Goal: Navigation & Orientation: Find specific page/section

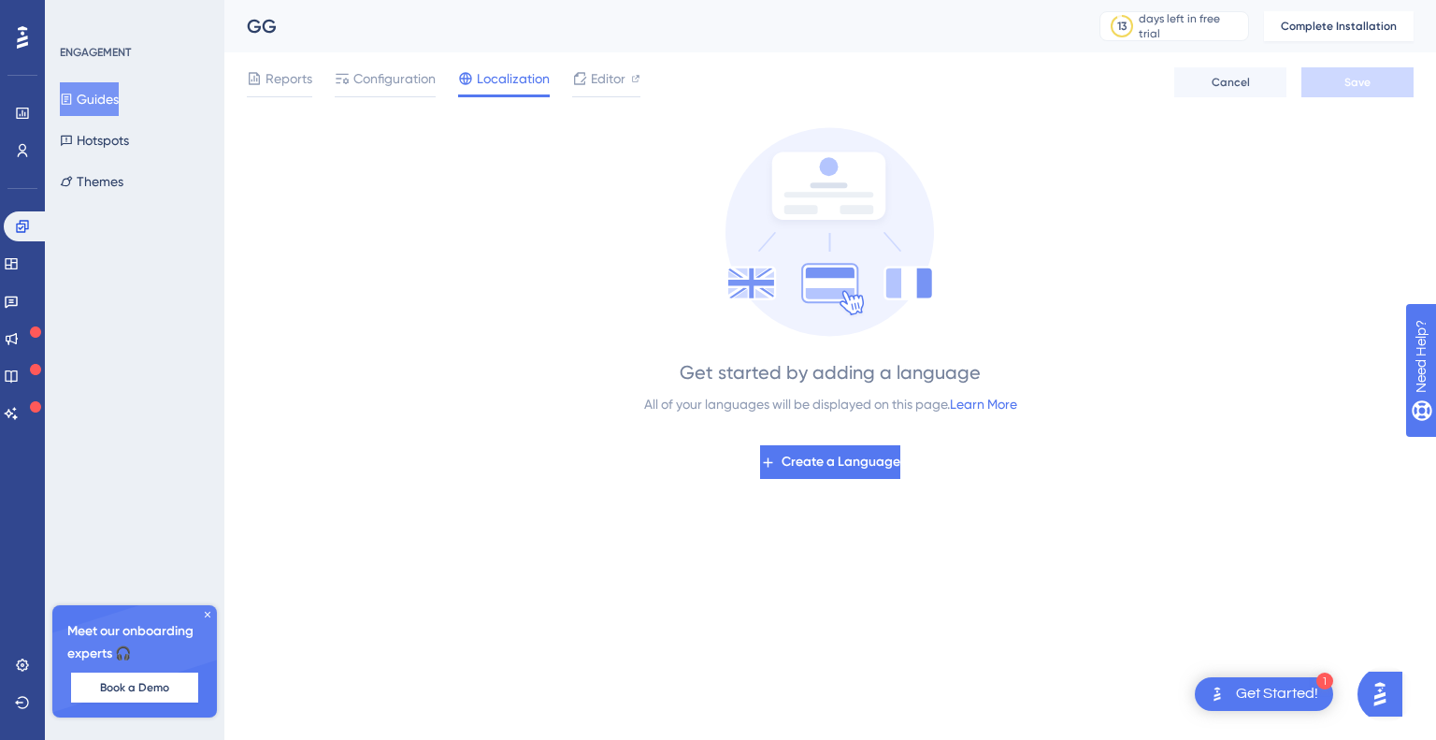
click at [33, 48] on div at bounding box center [22, 37] width 30 height 30
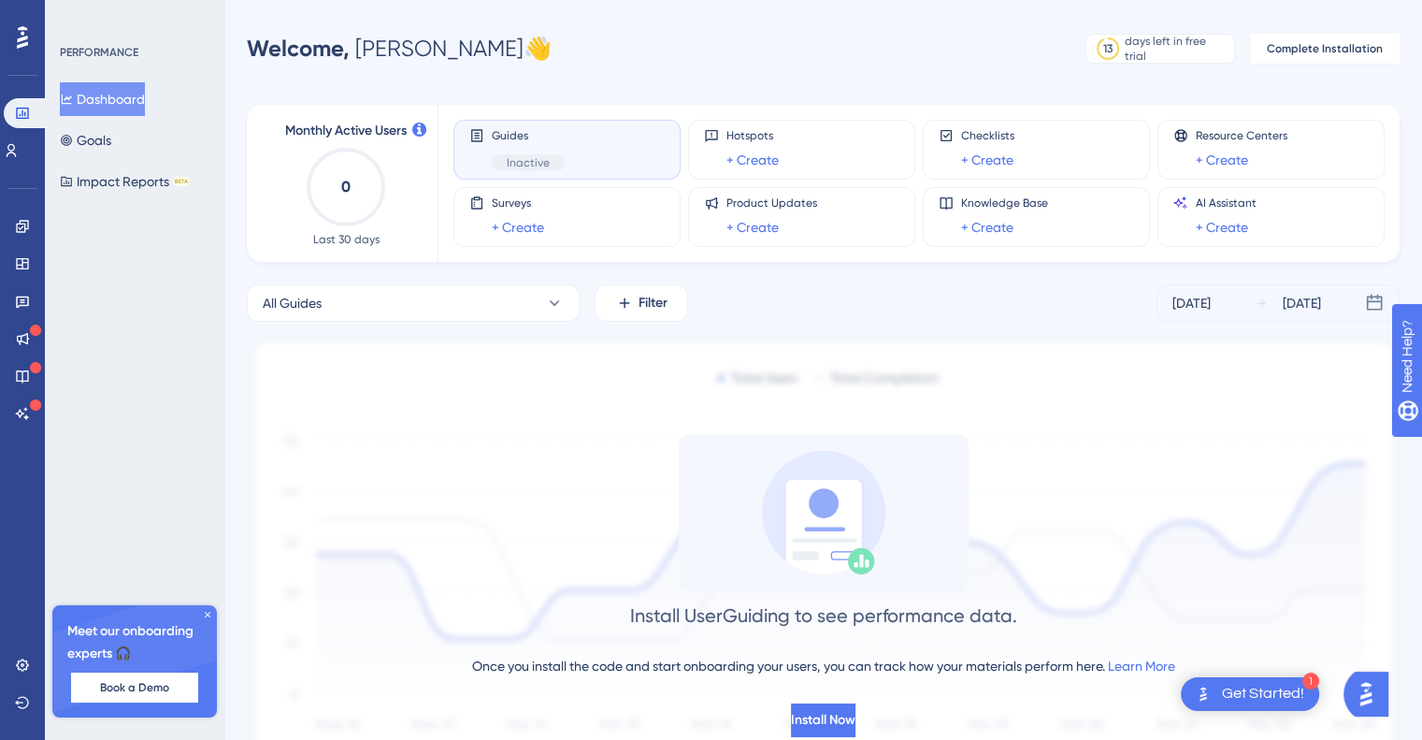
click at [27, 49] on icon at bounding box center [22, 37] width 11 height 24
